Goal: Task Accomplishment & Management: Use online tool/utility

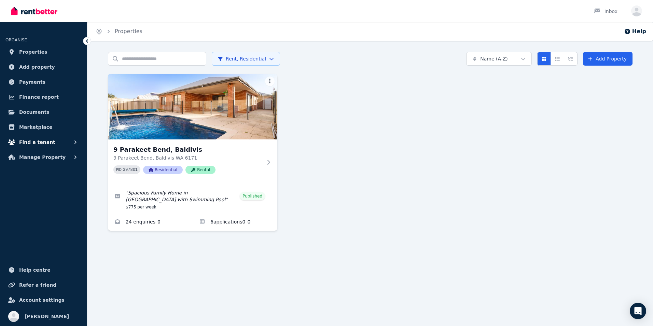
click at [44, 144] on span "Find a tenant" at bounding box center [37, 142] width 36 height 8
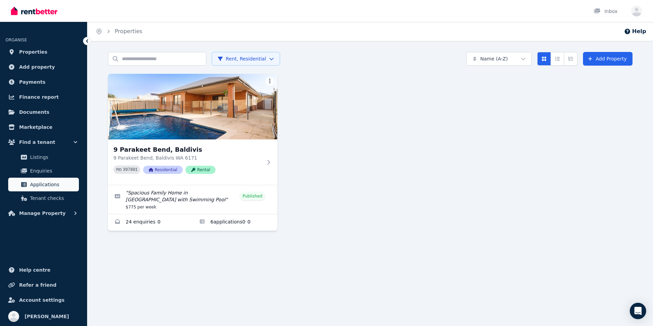
click at [45, 183] on span "Applications" at bounding box center [53, 184] width 46 height 8
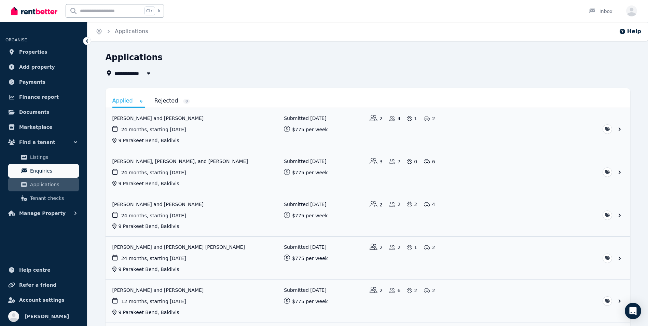
click at [44, 168] on span "Enquiries" at bounding box center [53, 171] width 46 height 8
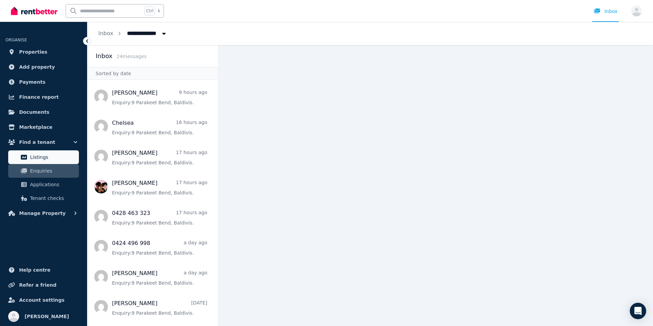
click at [44, 153] on link "Listings" at bounding box center [43, 157] width 71 height 14
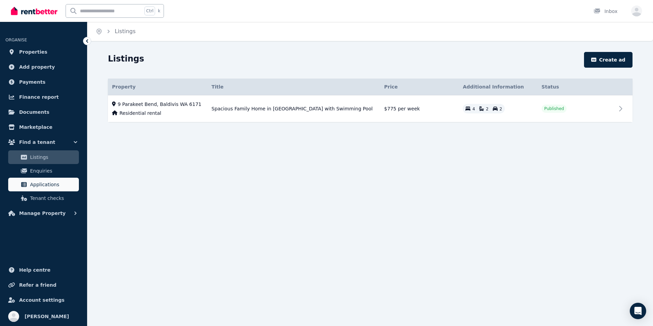
click at [50, 184] on span "Applications" at bounding box center [53, 184] width 46 height 8
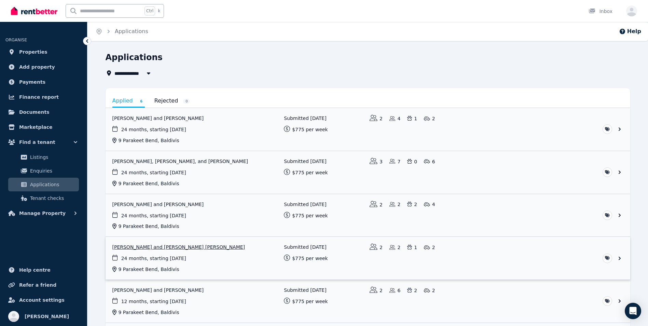
click at [160, 245] on link "View application: Fiona Elliot and ROSS MACGREGOR ELLIOT" at bounding box center [368, 258] width 525 height 43
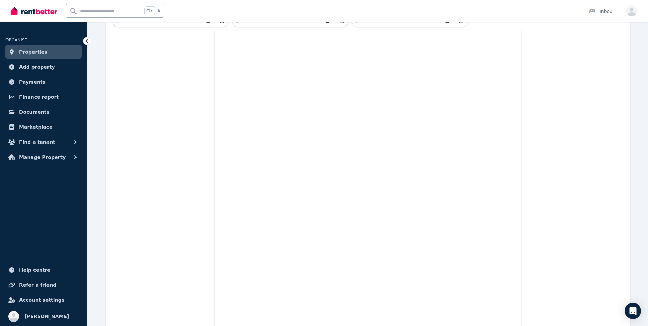
scroll to position [230, 0]
click at [60, 51] on link "Properties" at bounding box center [43, 52] width 76 height 14
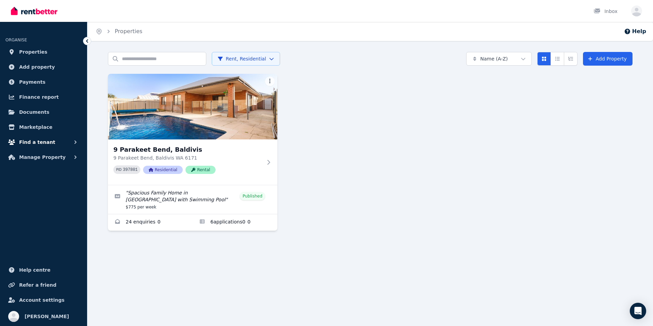
click at [42, 142] on span "Find a tenant" at bounding box center [37, 142] width 36 height 8
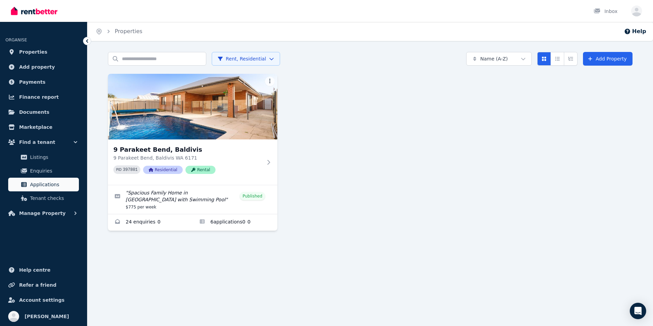
click at [32, 182] on span "Applications" at bounding box center [53, 184] width 46 height 8
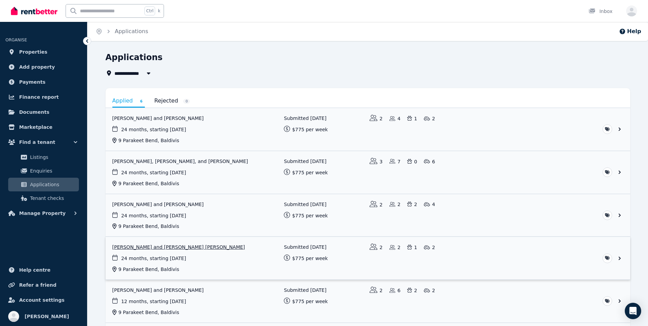
click at [190, 253] on link "View application: Fiona Elliot and ROSS MACGREGOR ELLIOT" at bounding box center [368, 258] width 525 height 43
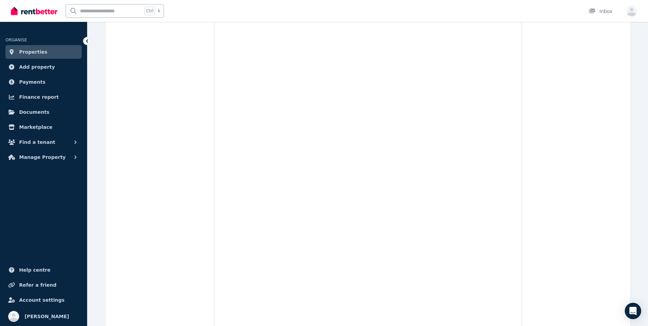
scroll to position [230, 0]
click at [38, 52] on span "Properties" at bounding box center [33, 52] width 28 height 8
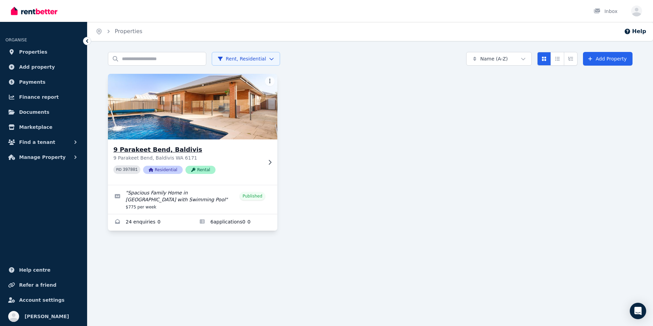
click at [162, 109] on img at bounding box center [193, 106] width 178 height 69
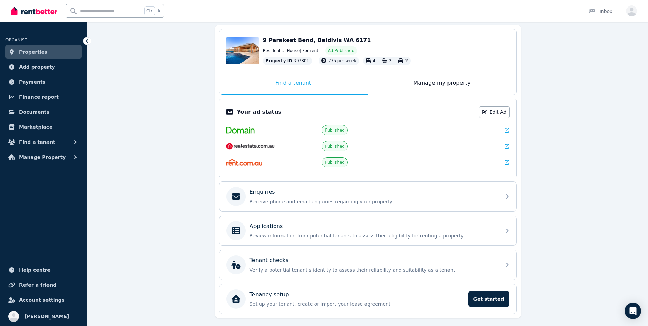
scroll to position [81, 0]
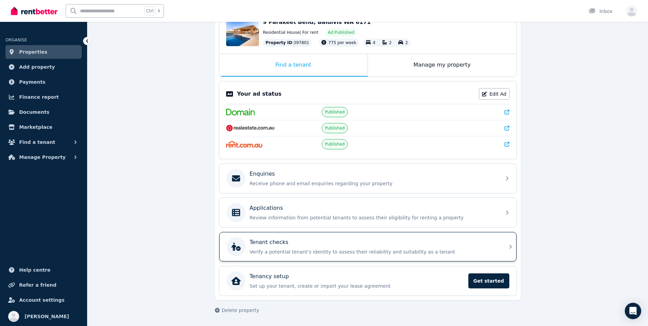
click at [289, 246] on div "Tenant checks Verify a potential tenant's identity to assess their reliability …" at bounding box center [373, 246] width 247 height 17
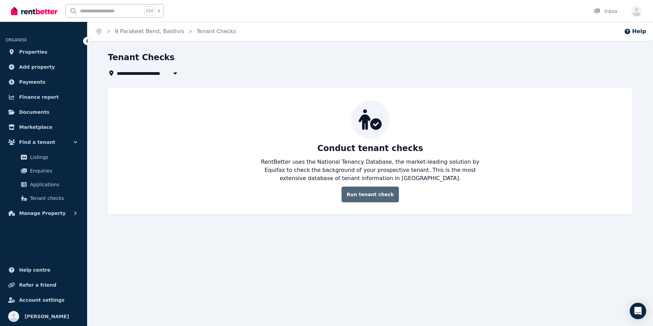
click at [362, 196] on link "Run tenant check" at bounding box center [370, 195] width 57 height 16
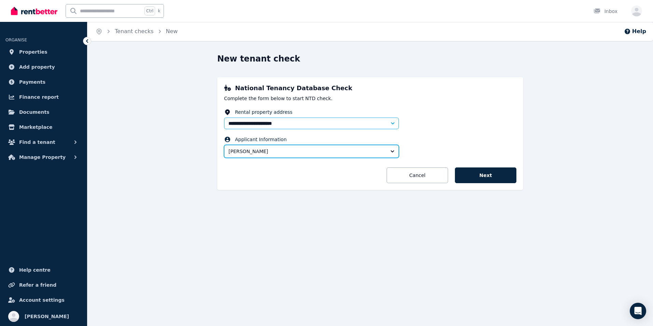
click at [394, 150] on button "[PERSON_NAME]" at bounding box center [311, 151] width 175 height 13
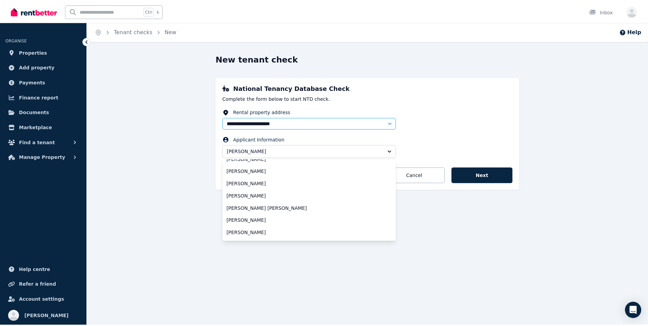
scroll to position [56, 0]
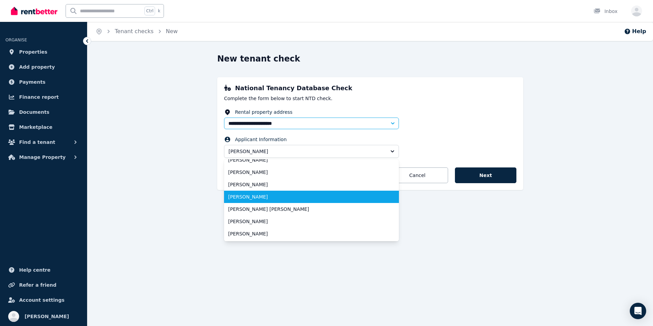
click at [293, 202] on li "[PERSON_NAME]" at bounding box center [311, 197] width 175 height 12
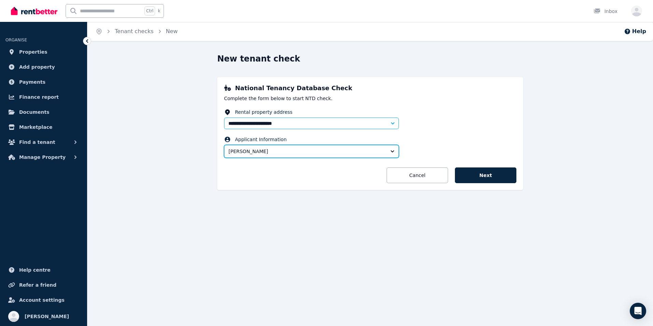
click at [382, 151] on span "[PERSON_NAME]" at bounding box center [307, 151] width 157 height 7
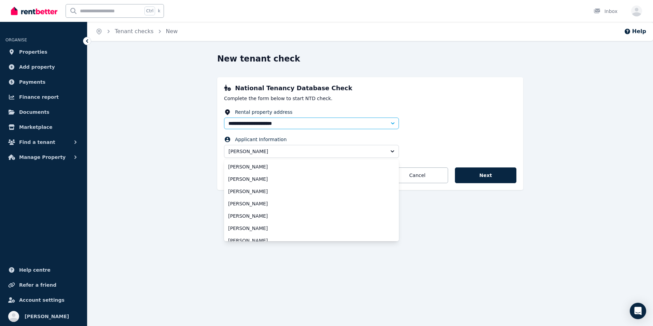
click at [446, 147] on fieldset "**********" at bounding box center [370, 135] width 293 height 52
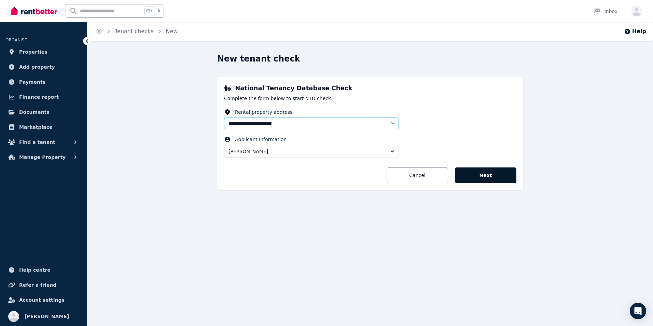
click at [477, 180] on button "Next" at bounding box center [486, 175] width 62 height 16
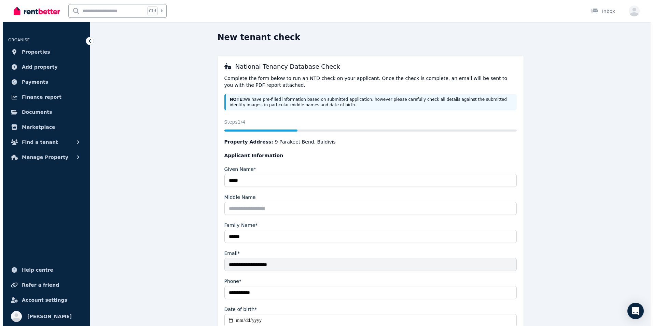
scroll to position [0, 0]
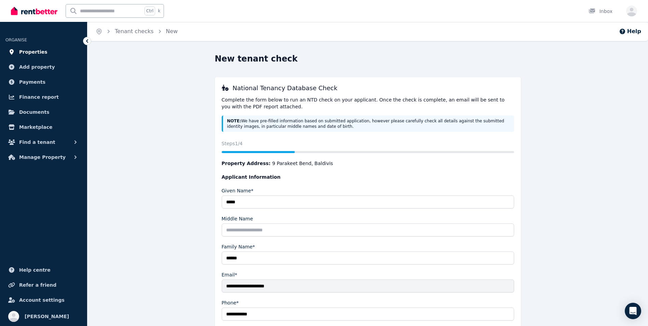
click at [42, 49] on link "Properties" at bounding box center [43, 52] width 76 height 14
